Goal: Go to known website: Go to known website

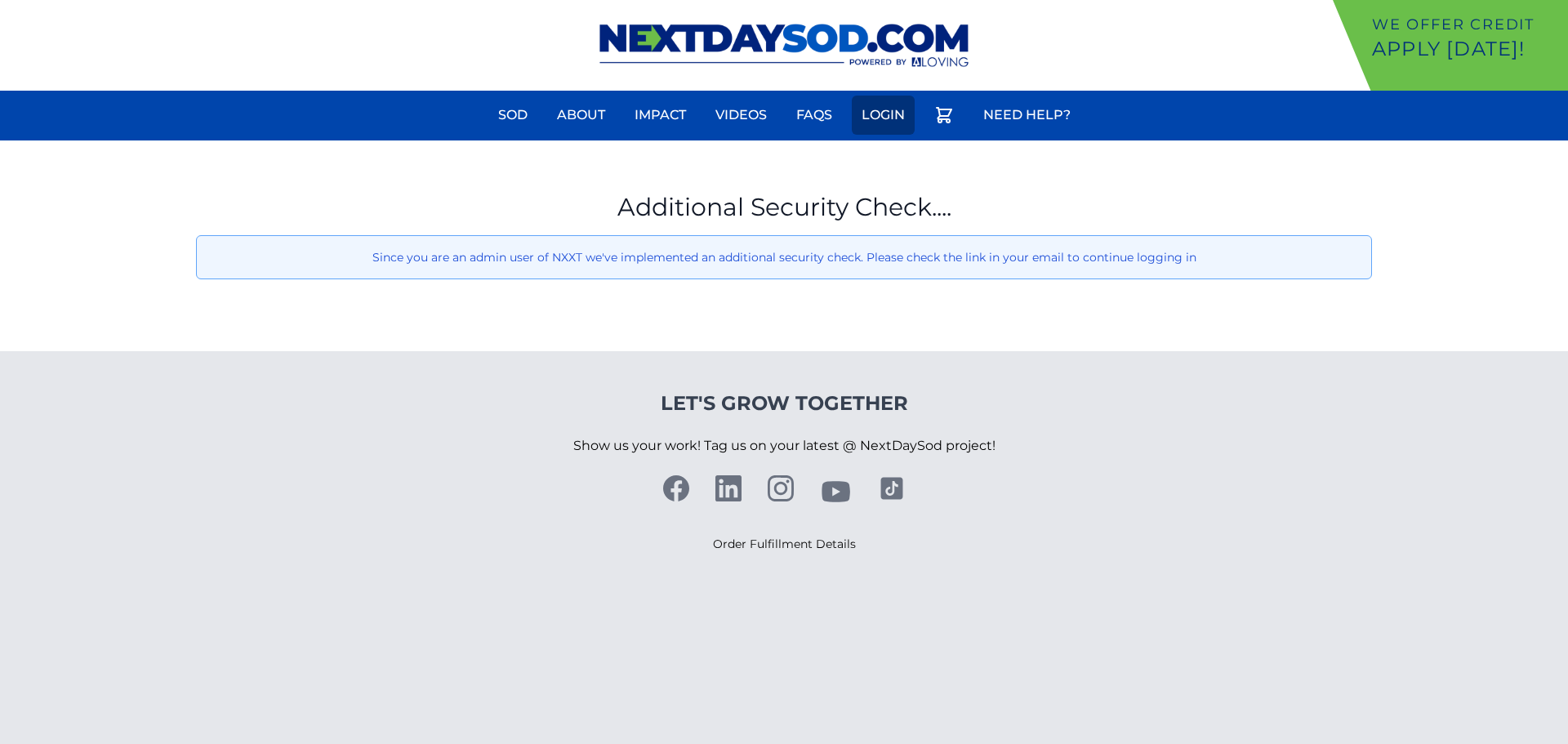
click at [886, 115] on link "Login" at bounding box center [883, 115] width 63 height 40
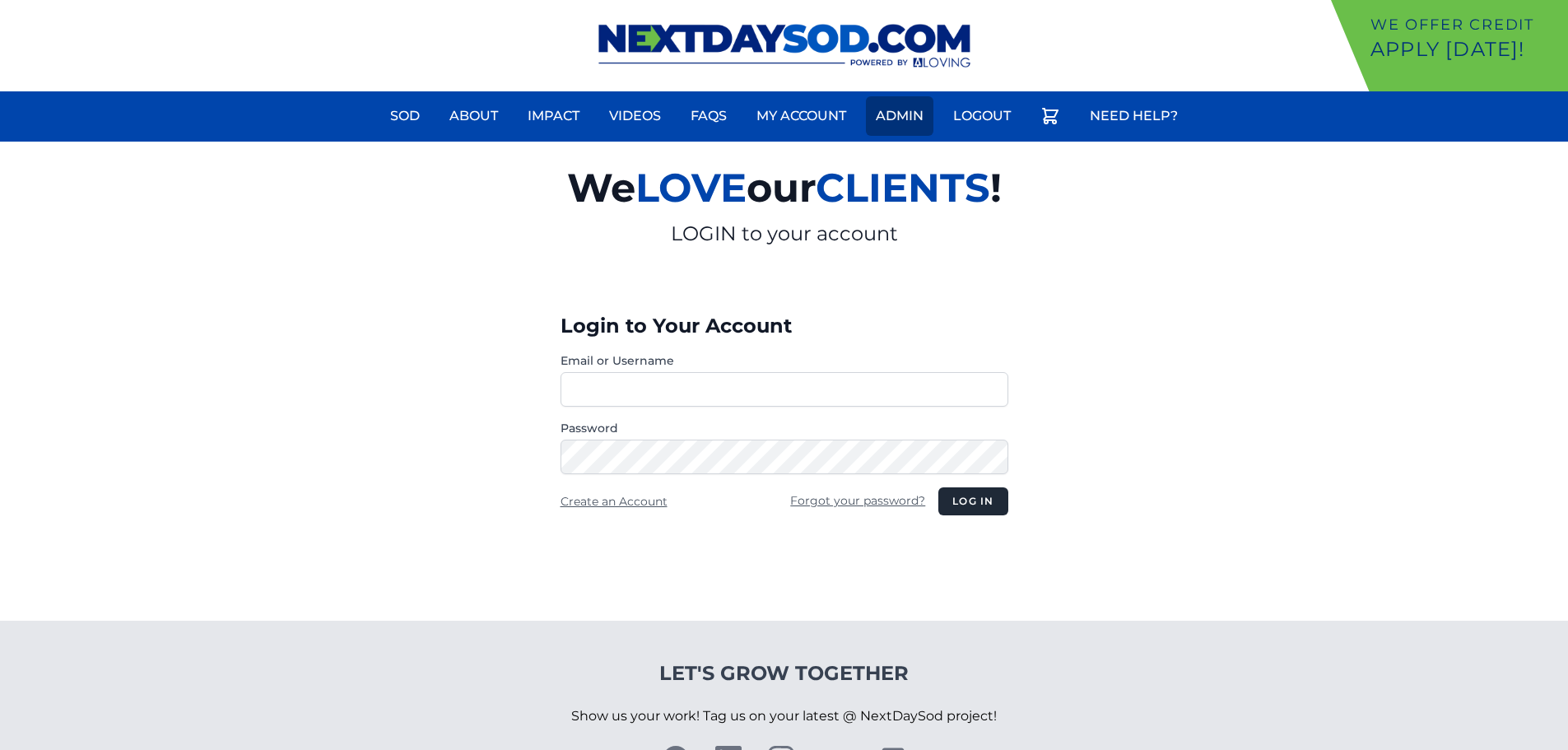
type input "**********"
click at [895, 118] on link "Admin" at bounding box center [900, 116] width 67 height 40
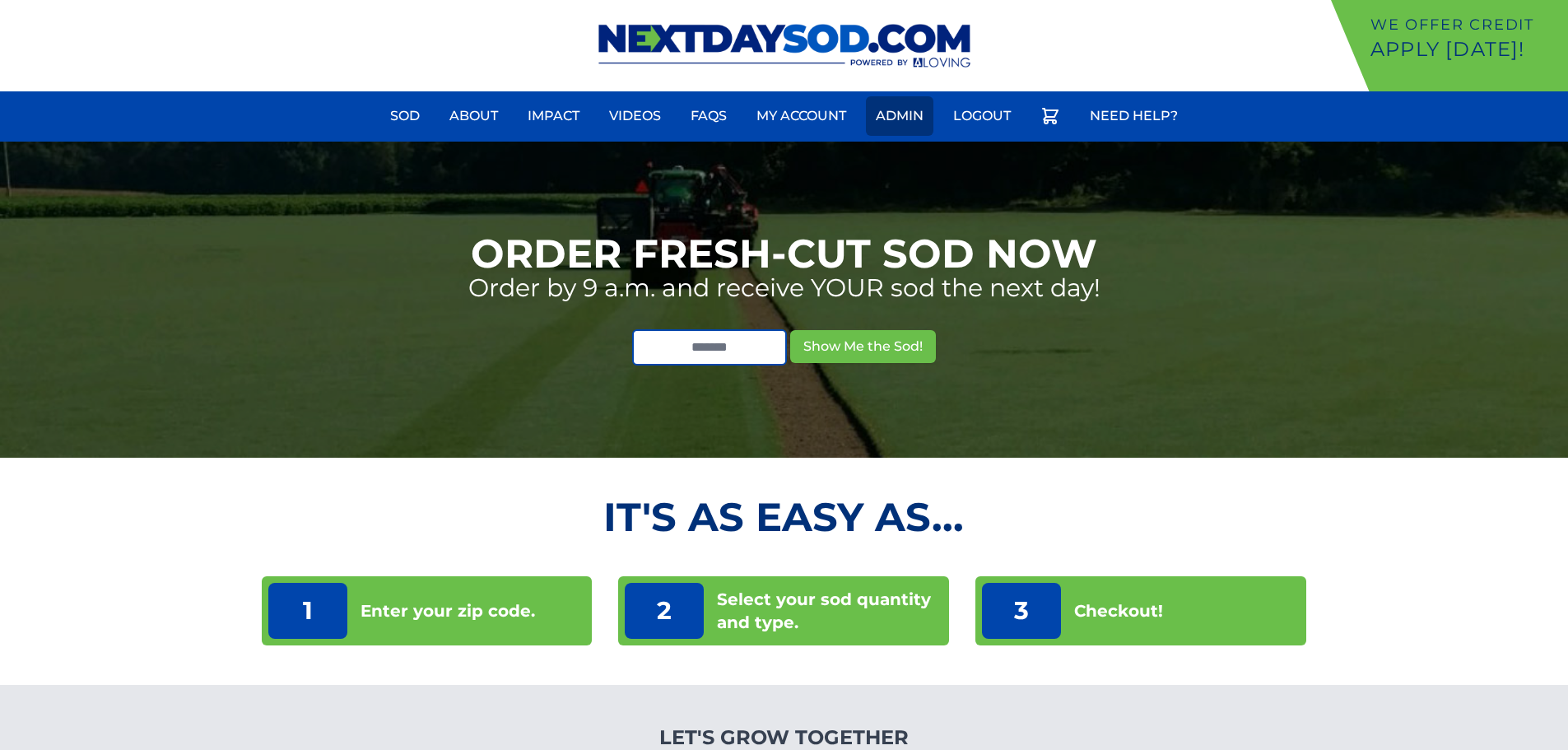
click at [903, 113] on link "Admin" at bounding box center [900, 116] width 67 height 40
